Goal: Information Seeking & Learning: Learn about a topic

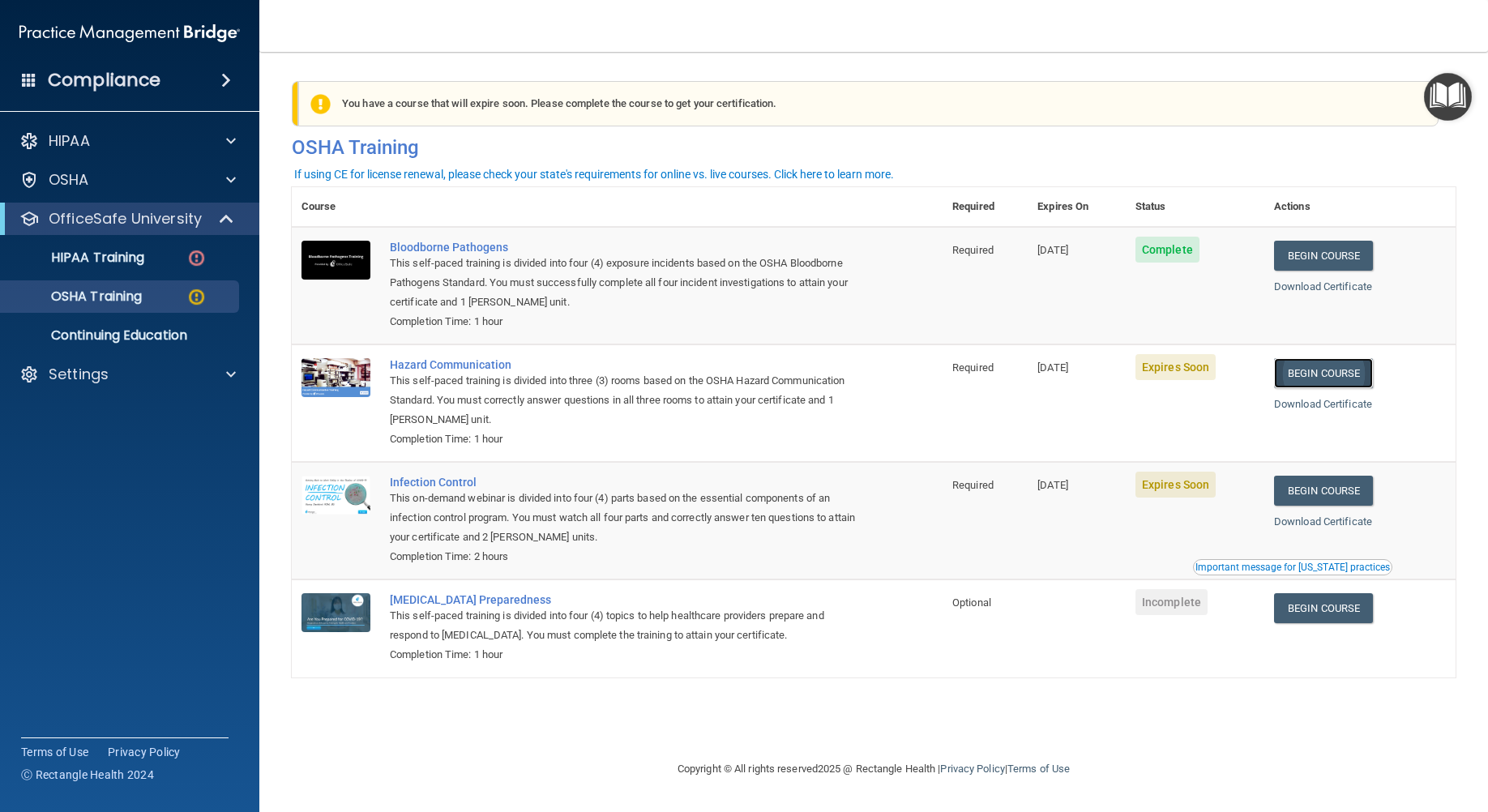
click at [1344, 369] on link "Begin Course" at bounding box center [1323, 373] width 99 height 30
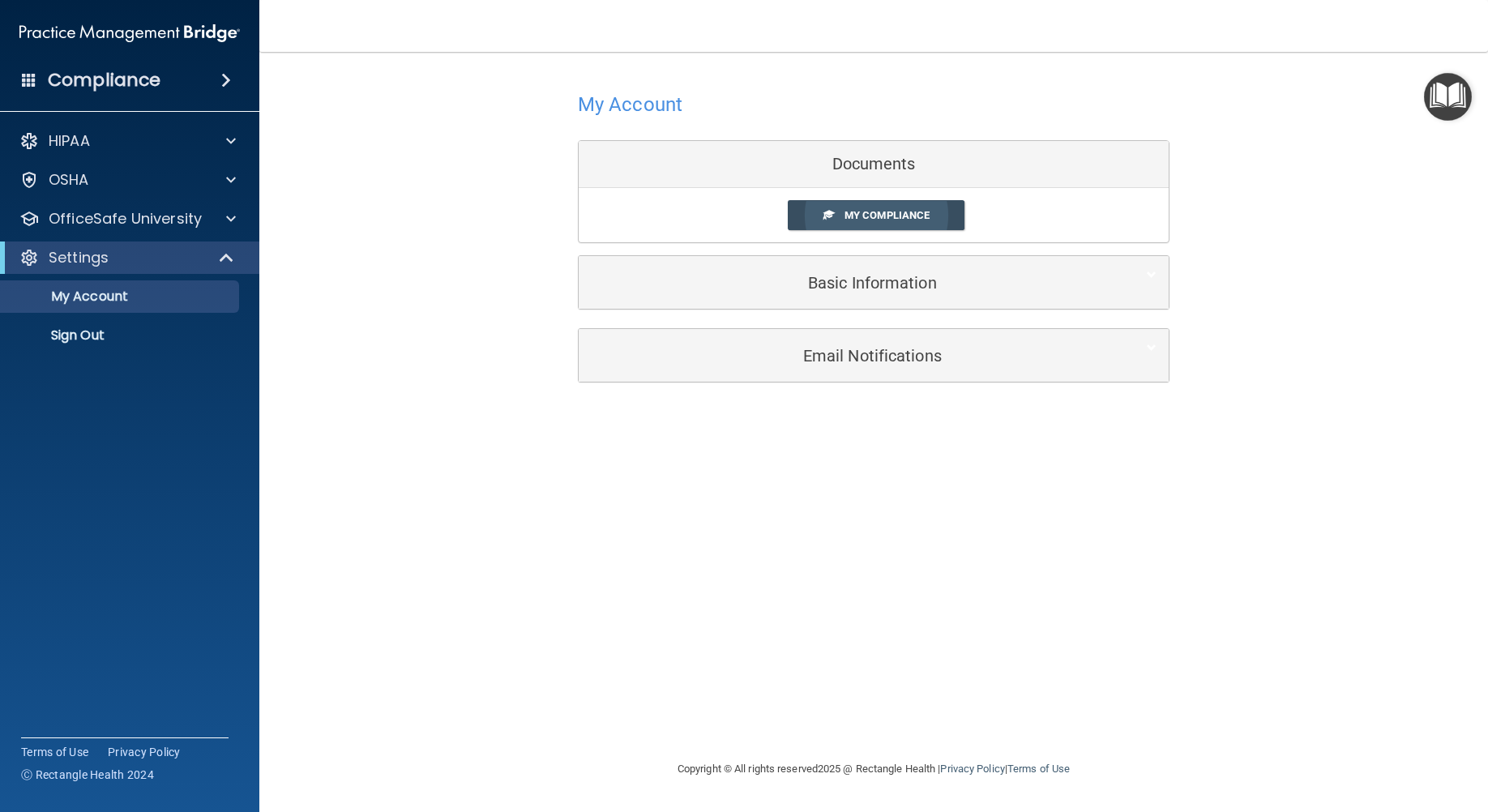
click at [894, 216] on span "My Compliance" at bounding box center [887, 215] width 85 height 12
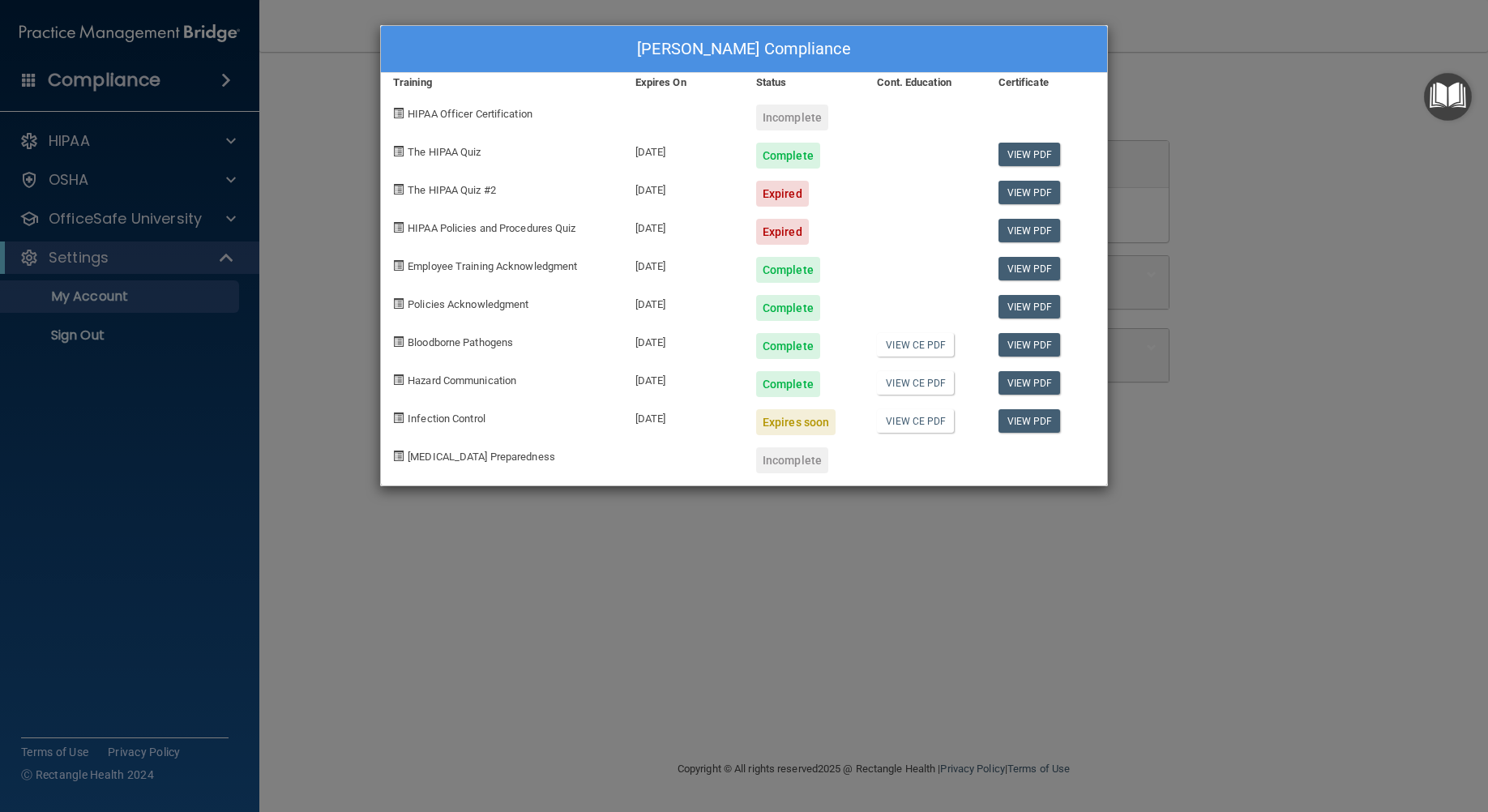
click at [245, 79] on div "Julia Langowski's Compliance Training Expires On Status Cont. Education Certifi…" at bounding box center [744, 406] width 1488 height 812
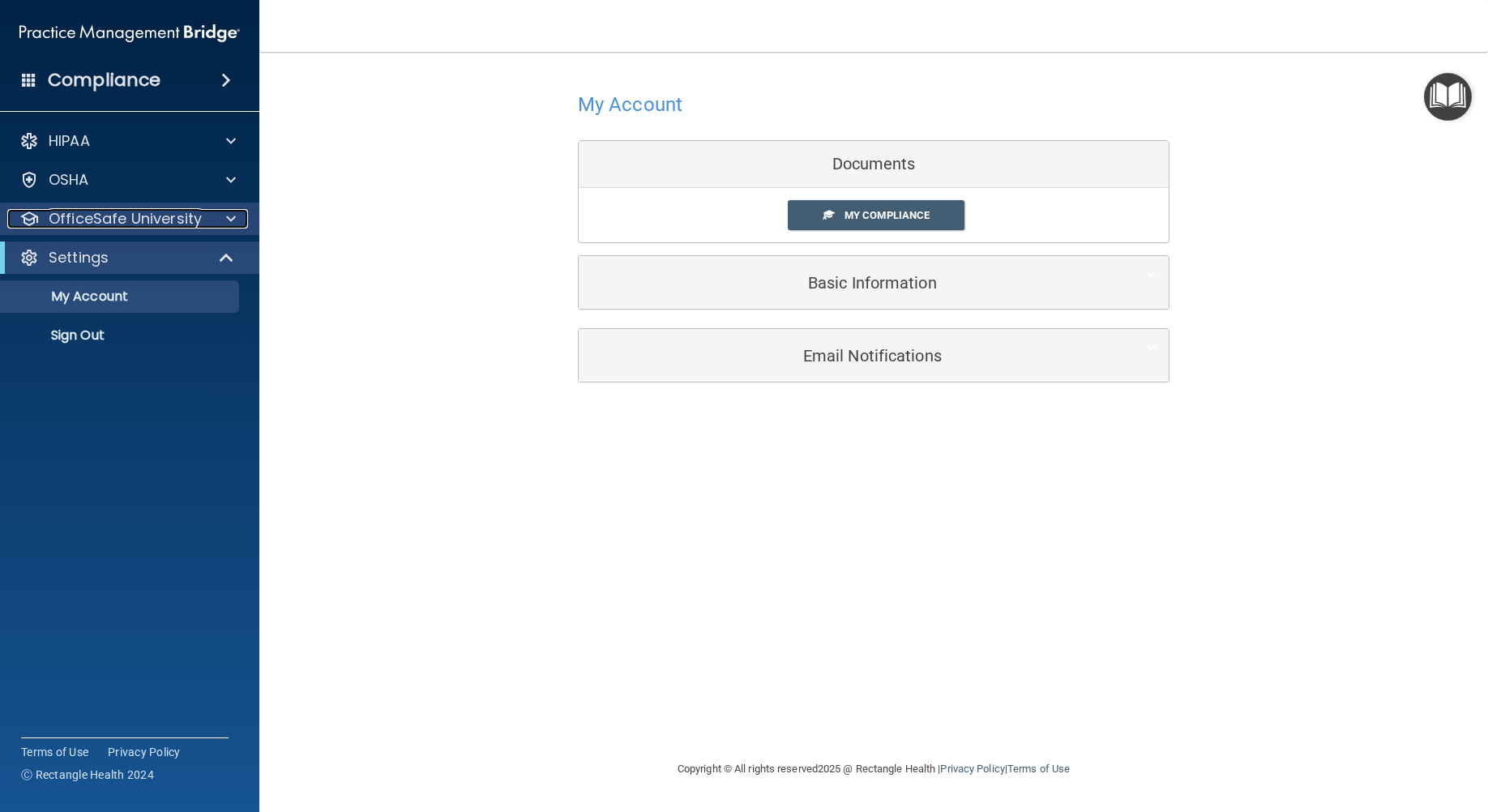
click at [239, 226] on div at bounding box center [228, 219] width 40 height 19
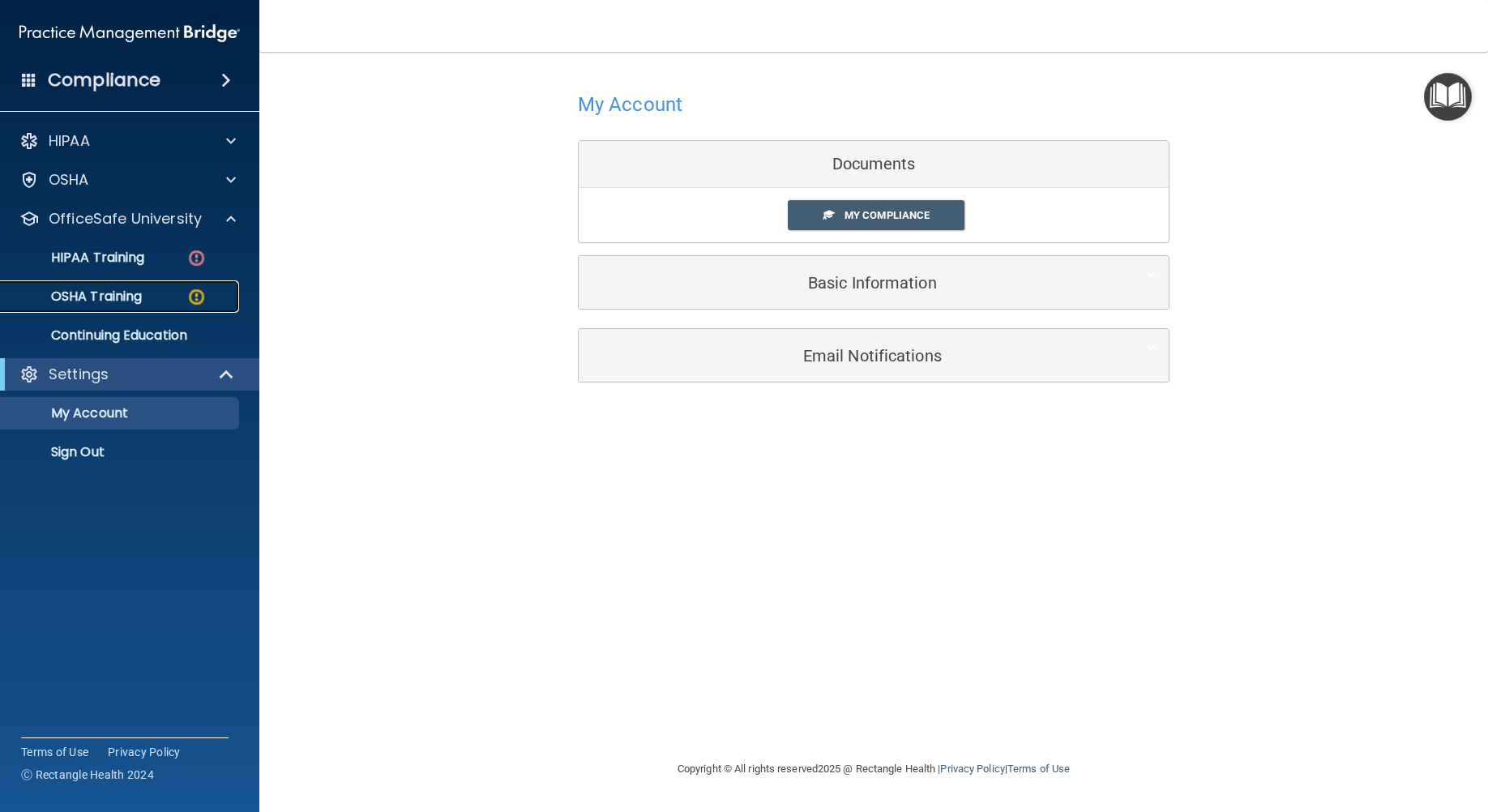
click at [214, 296] on div "OSHA Training" at bounding box center [121, 297] width 221 height 16
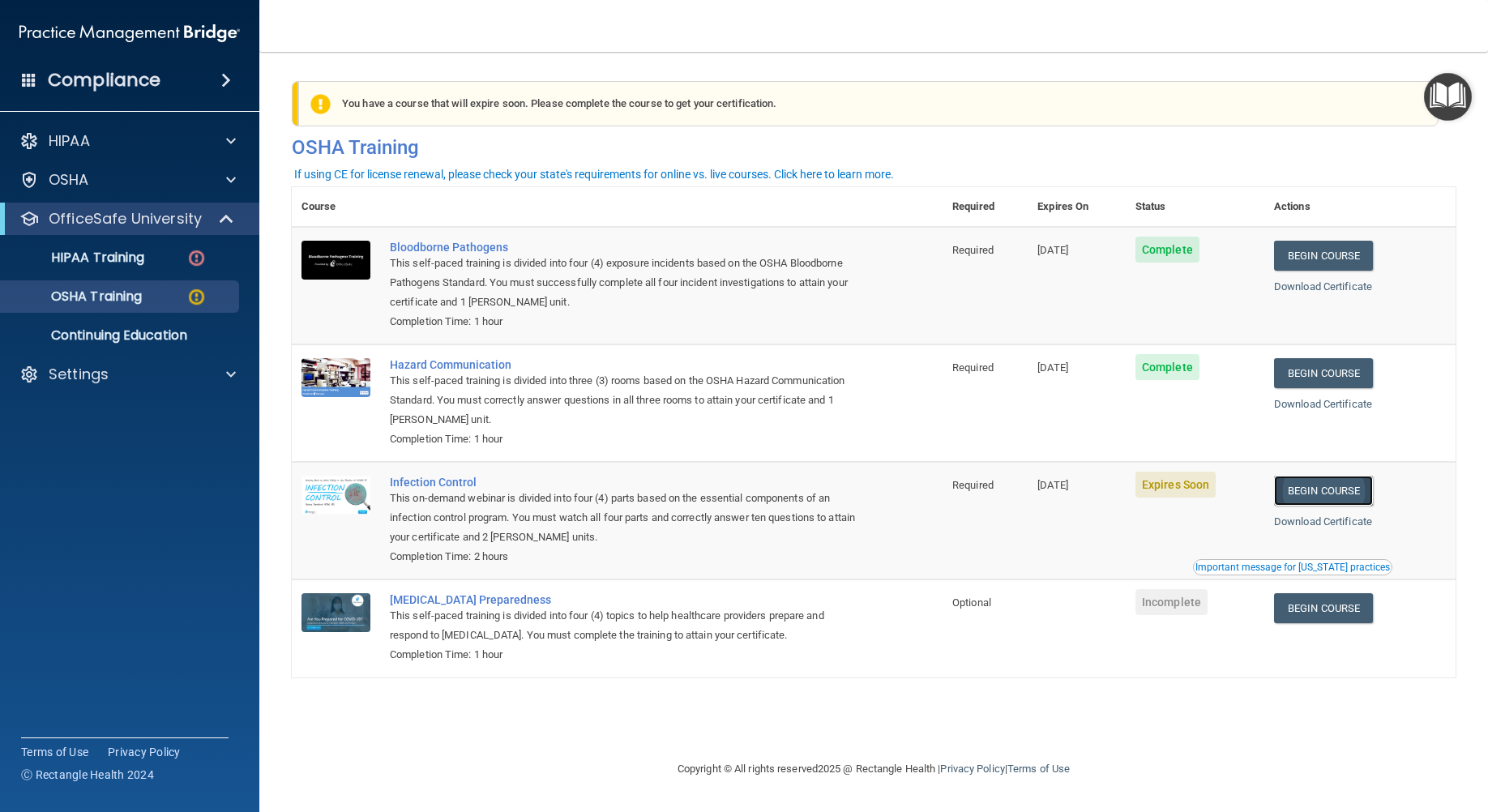
click at [1307, 489] on link "Begin Course" at bounding box center [1323, 491] width 99 height 30
